Goal: Navigation & Orientation: Find specific page/section

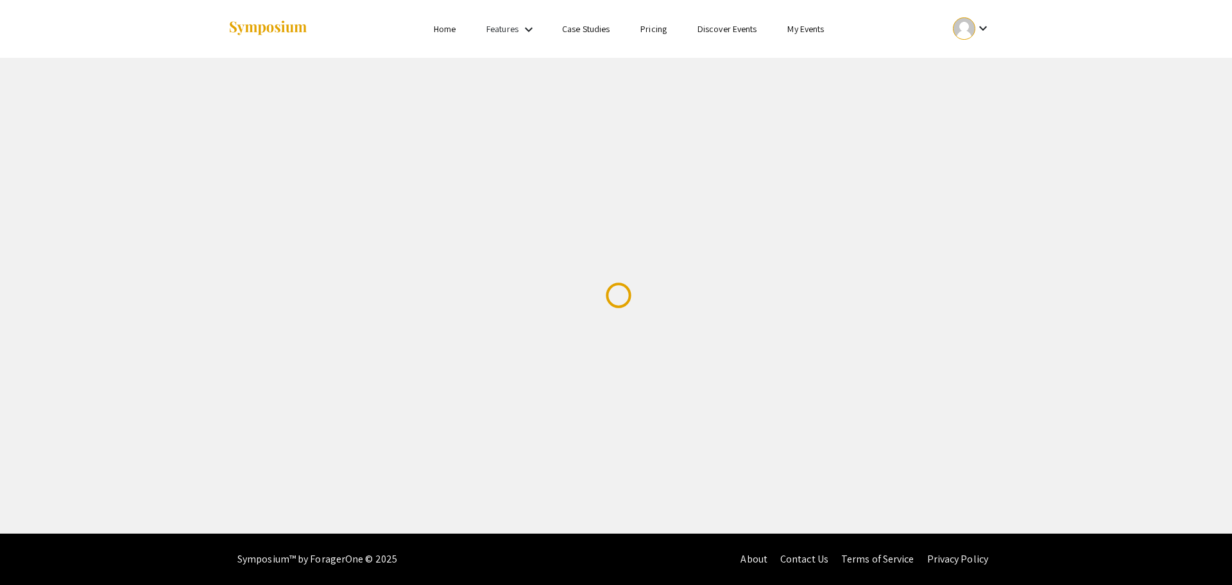
click at [814, 31] on link "My Events" at bounding box center [805, 29] width 37 height 12
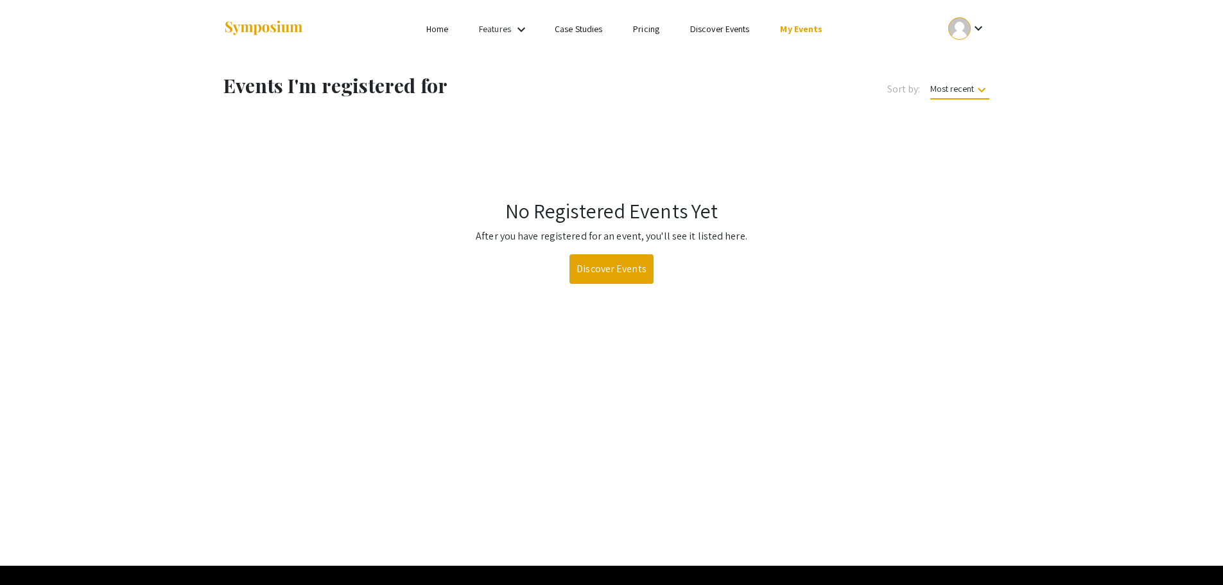
click at [814, 31] on link "My Events" at bounding box center [801, 29] width 42 height 12
click at [977, 26] on mat-icon "keyboard_arrow_down" at bounding box center [977, 28] width 15 height 15
click at [964, 63] on button "My Account" at bounding box center [973, 63] width 79 height 31
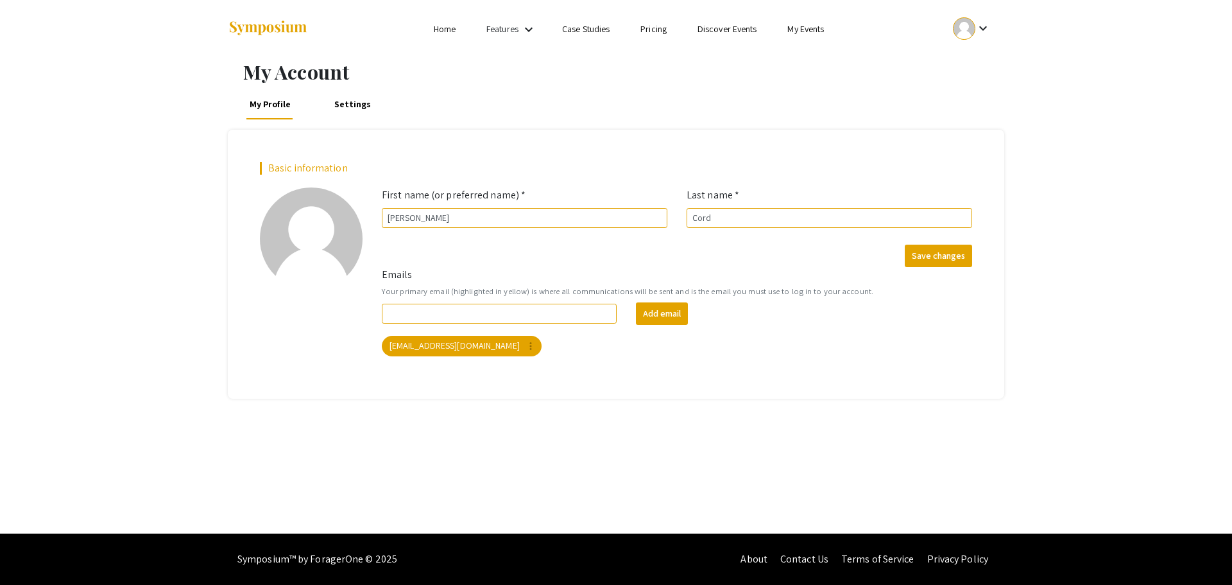
click at [984, 27] on mat-icon "keyboard_arrow_down" at bounding box center [983, 28] width 15 height 15
click at [431, 29] on div at bounding box center [616, 292] width 1232 height 585
click at [440, 25] on link "Home" at bounding box center [445, 29] width 22 height 12
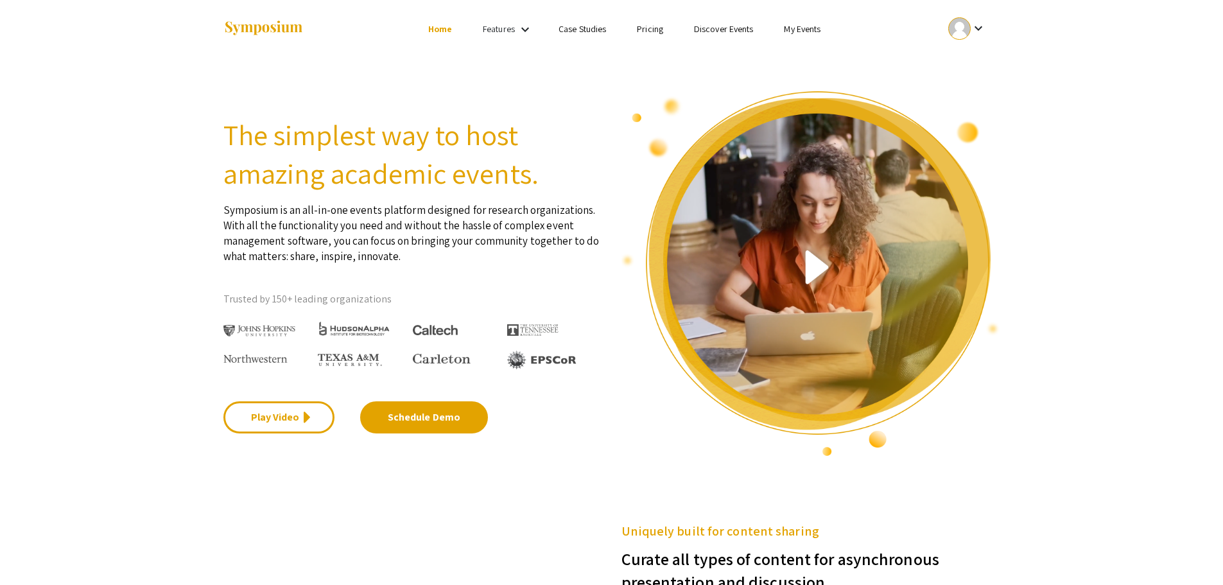
click at [805, 30] on link "My Events" at bounding box center [802, 29] width 37 height 12
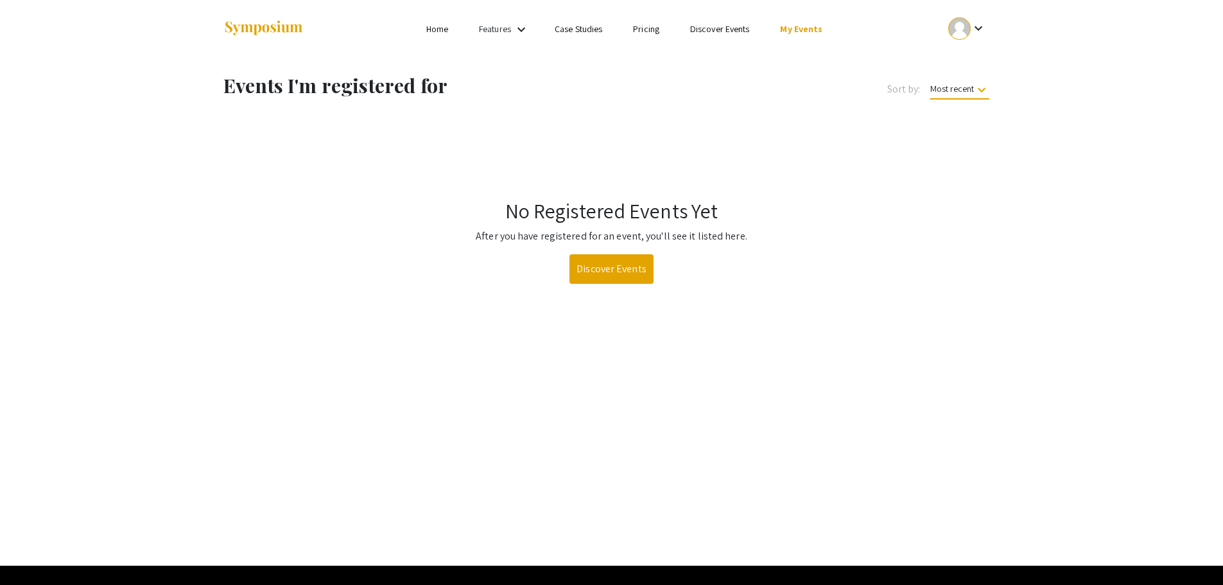
click at [509, 27] on link "Features" at bounding box center [495, 29] width 32 height 12
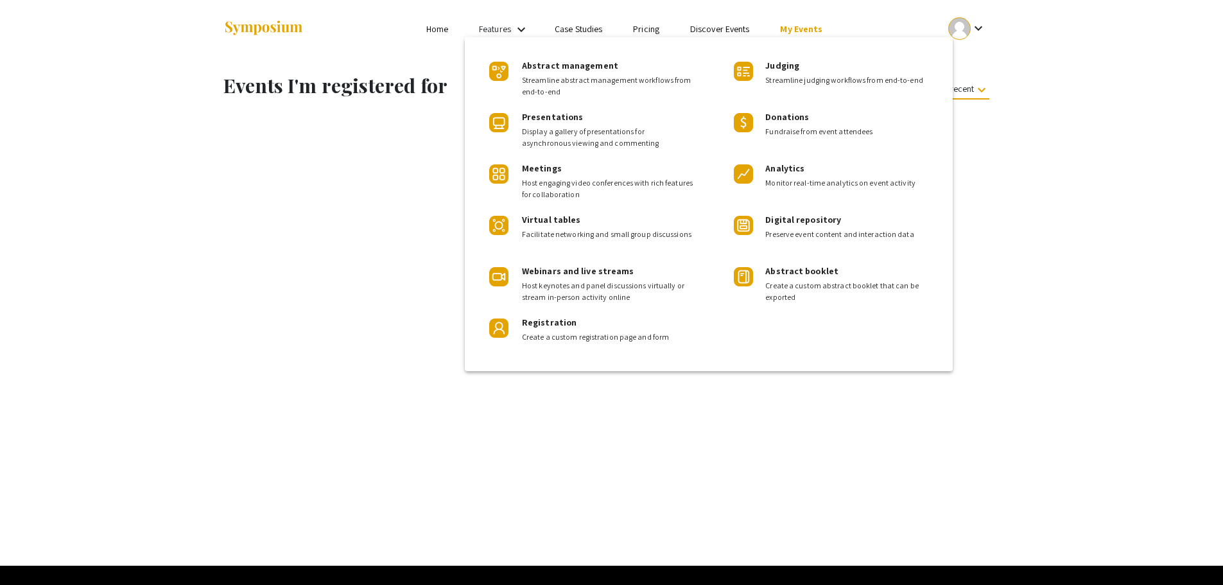
click at [259, 275] on div at bounding box center [611, 292] width 1223 height 585
